Goal: Task Accomplishment & Management: Manage account settings

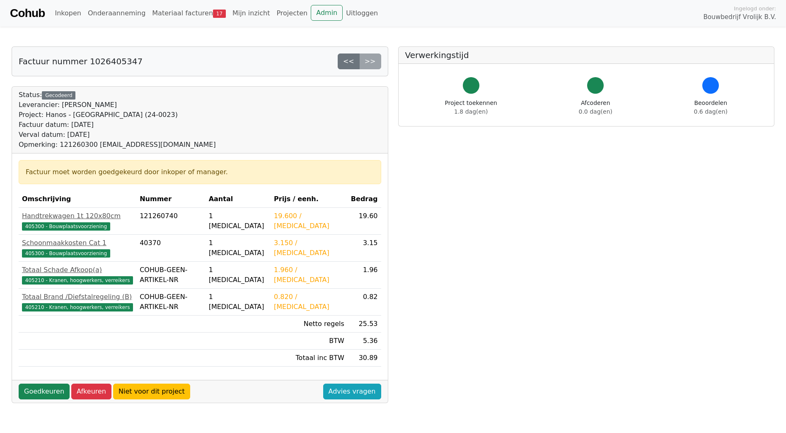
scroll to position [182, 0]
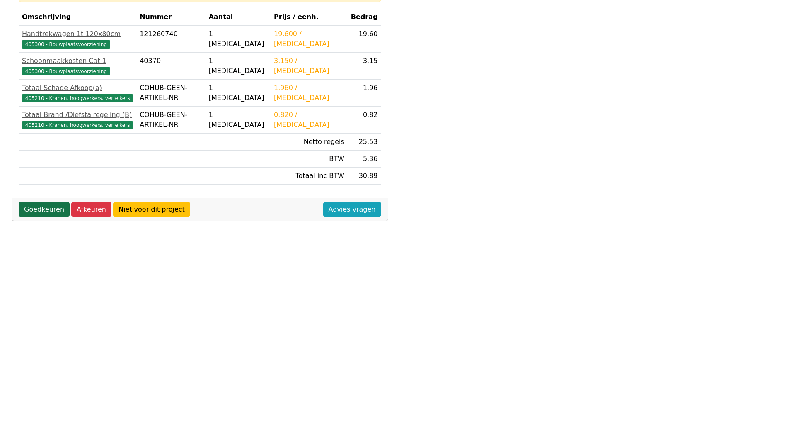
click at [44, 208] on link "Goedkeuren" at bounding box center [44, 209] width 51 height 16
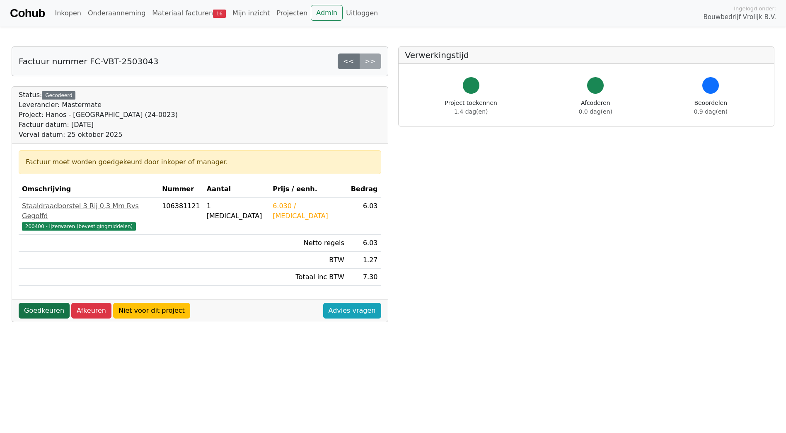
click at [47, 303] on link "Goedkeuren" at bounding box center [44, 310] width 51 height 16
